Goal: Check status: Check status

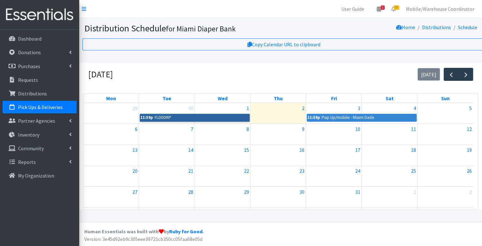
click at [171, 120] on link "11:59p FLDDDRP" at bounding box center [195, 118] width 110 height 8
click at [134, 119] on div at bounding box center [110, 118] width 55 height 10
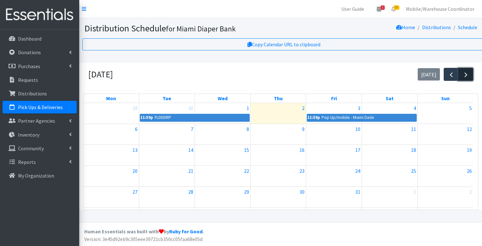
click at [465, 78] on span "button" at bounding box center [466, 75] width 8 height 8
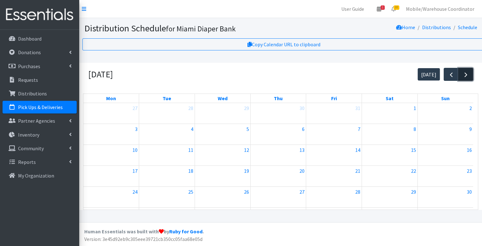
click at [460, 79] on button "button" at bounding box center [465, 74] width 15 height 13
click at [455, 79] on button "button" at bounding box center [451, 74] width 15 height 13
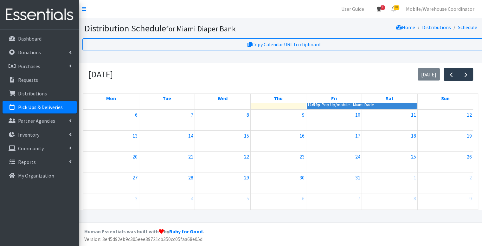
click at [386, 10] on link "1" at bounding box center [379, 9] width 15 height 13
click at [344, 20] on link "1 Pick-ups remaining this week" at bounding box center [342, 22] width 88 height 13
click at [28, 101] on link "Pick Ups & Deliveries" at bounding box center [40, 107] width 74 height 13
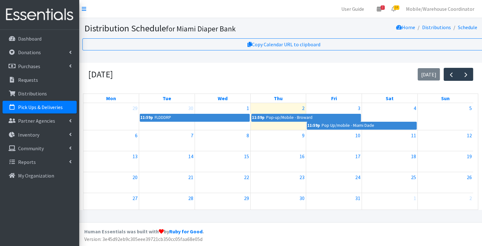
click at [30, 107] on p "Pick Ups & Deliveries" at bounding box center [40, 107] width 45 height 6
click at [450, 112] on div "5" at bounding box center [445, 108] width 55 height 10
click at [129, 138] on div "6" at bounding box center [110, 135] width 55 height 10
click at [137, 132] on link "6" at bounding box center [136, 135] width 5 height 10
click at [137, 134] on link "6" at bounding box center [136, 135] width 5 height 10
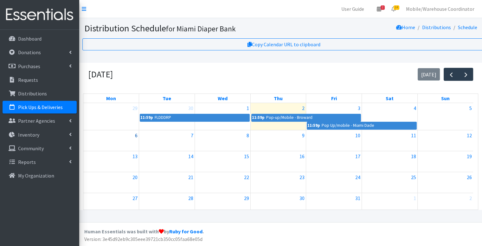
click at [136, 135] on link "6" at bounding box center [136, 135] width 5 height 10
click at [37, 92] on p "Distributions" at bounding box center [32, 93] width 29 height 6
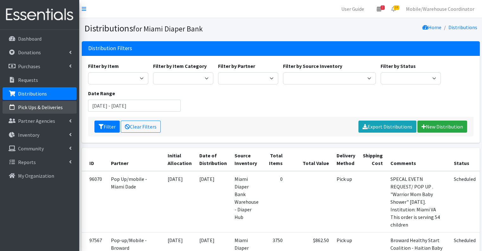
click at [38, 110] on link "Pick Ups & Deliveries" at bounding box center [40, 107] width 74 height 13
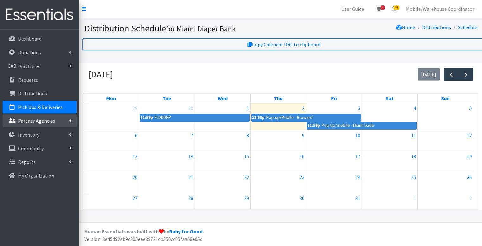
click at [41, 122] on p "Partner Agencies" at bounding box center [36, 121] width 37 height 6
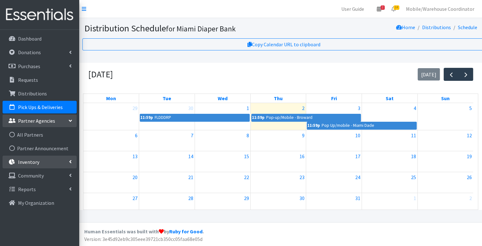
click at [37, 162] on p "Inventory" at bounding box center [28, 162] width 21 height 6
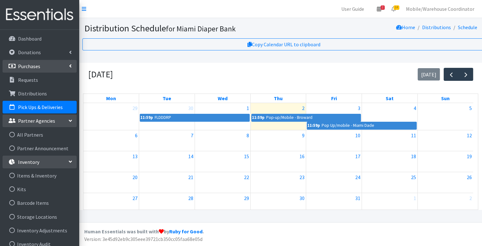
click at [46, 59] on li "Donations All Donations New Donation" at bounding box center [40, 53] width 74 height 14
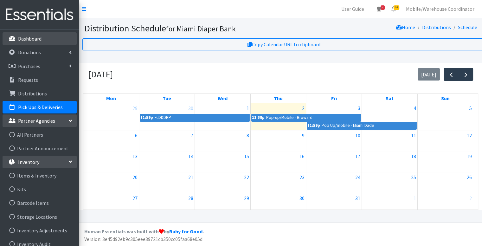
click at [33, 43] on link "Dashboard" at bounding box center [40, 38] width 74 height 13
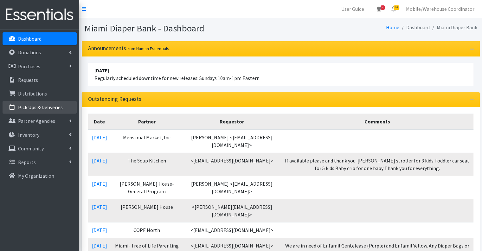
click at [28, 107] on p "Pick Ups & Deliveries" at bounding box center [40, 107] width 45 height 6
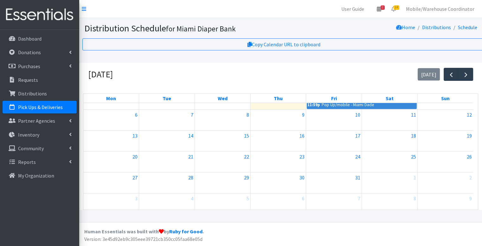
scroll to position [5, 0]
click at [435, 24] on link "Distributions" at bounding box center [436, 27] width 29 height 6
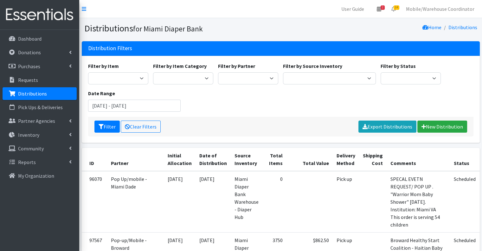
click at [113, 14] on nav "User Guide 2 2 Pick-ups remaining this week View Calendar 14 14 Requests 0 Part…" at bounding box center [280, 9] width 403 height 18
click at [43, 33] on link "Dashboard" at bounding box center [40, 38] width 74 height 13
click at [35, 104] on p "Pick Ups & Deliveries" at bounding box center [40, 107] width 45 height 6
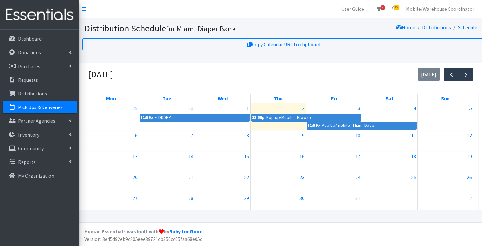
click at [191, 80] on div "October 2025 today" at bounding box center [280, 74] width 395 height 23
